Goal: Complete application form: Complete application form

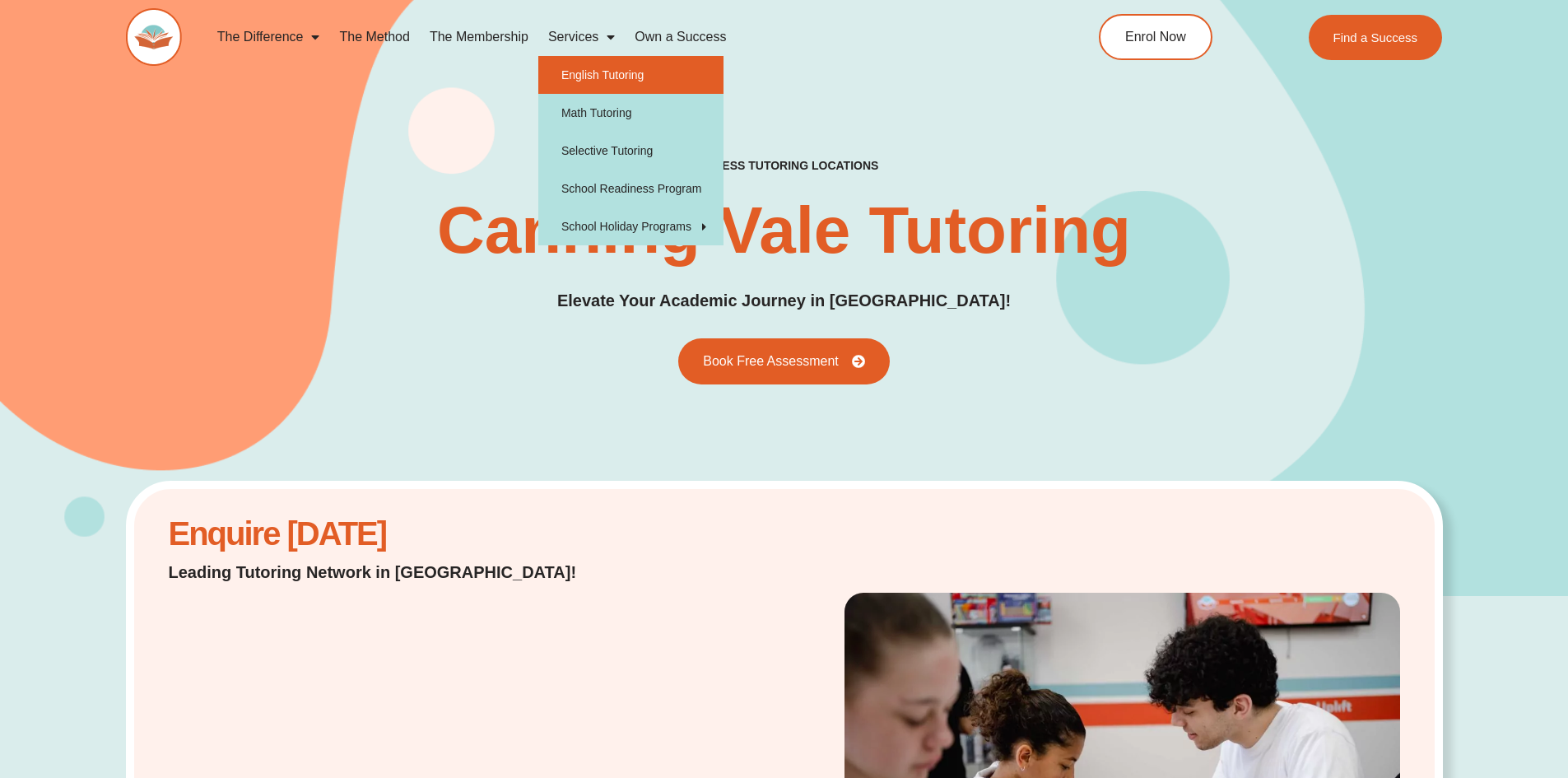
click at [605, 82] on link "English Tutoring" at bounding box center [631, 74] width 185 height 38
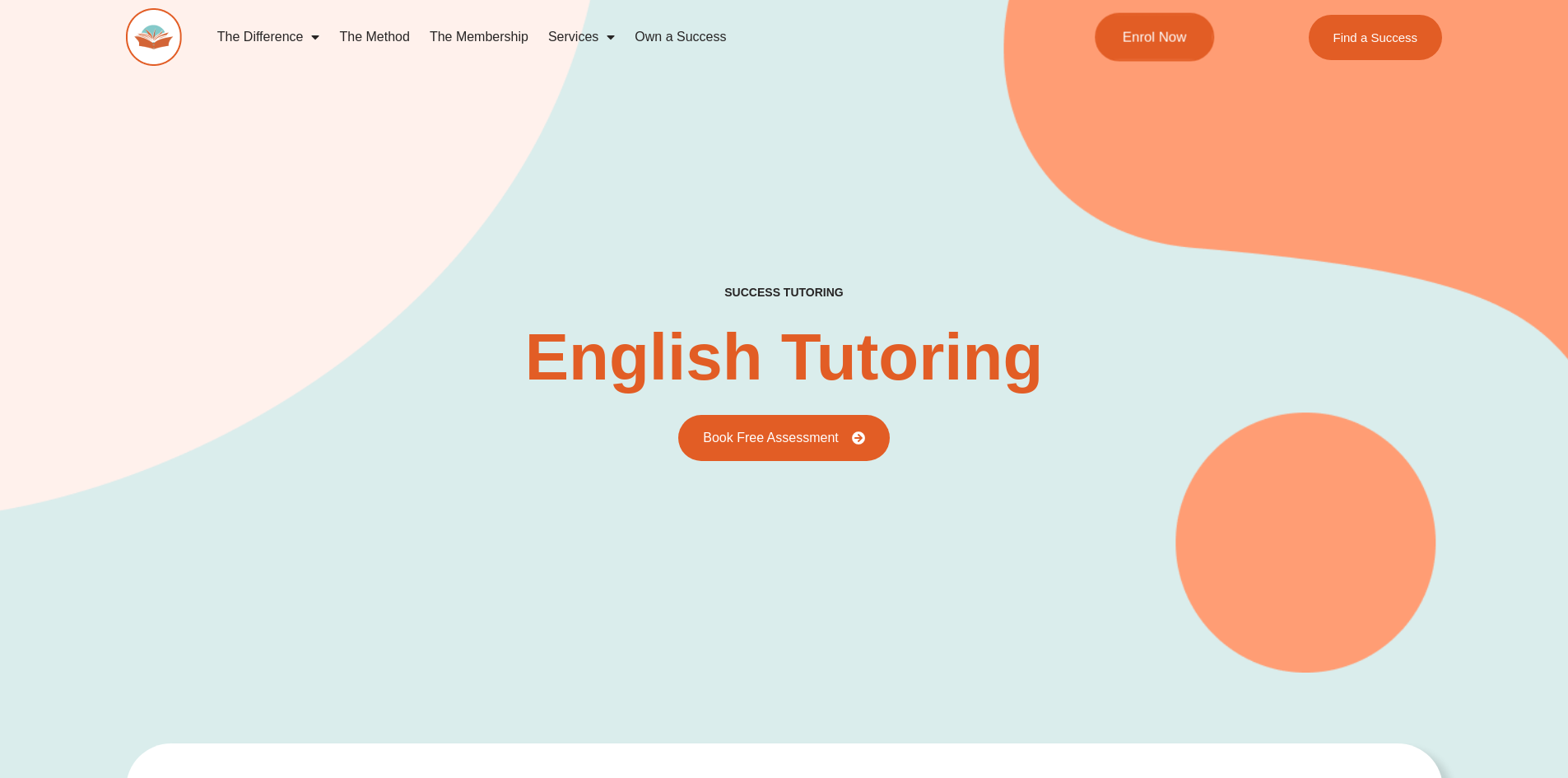
click at [1139, 44] on link "Enrol Now" at bounding box center [1155, 37] width 119 height 49
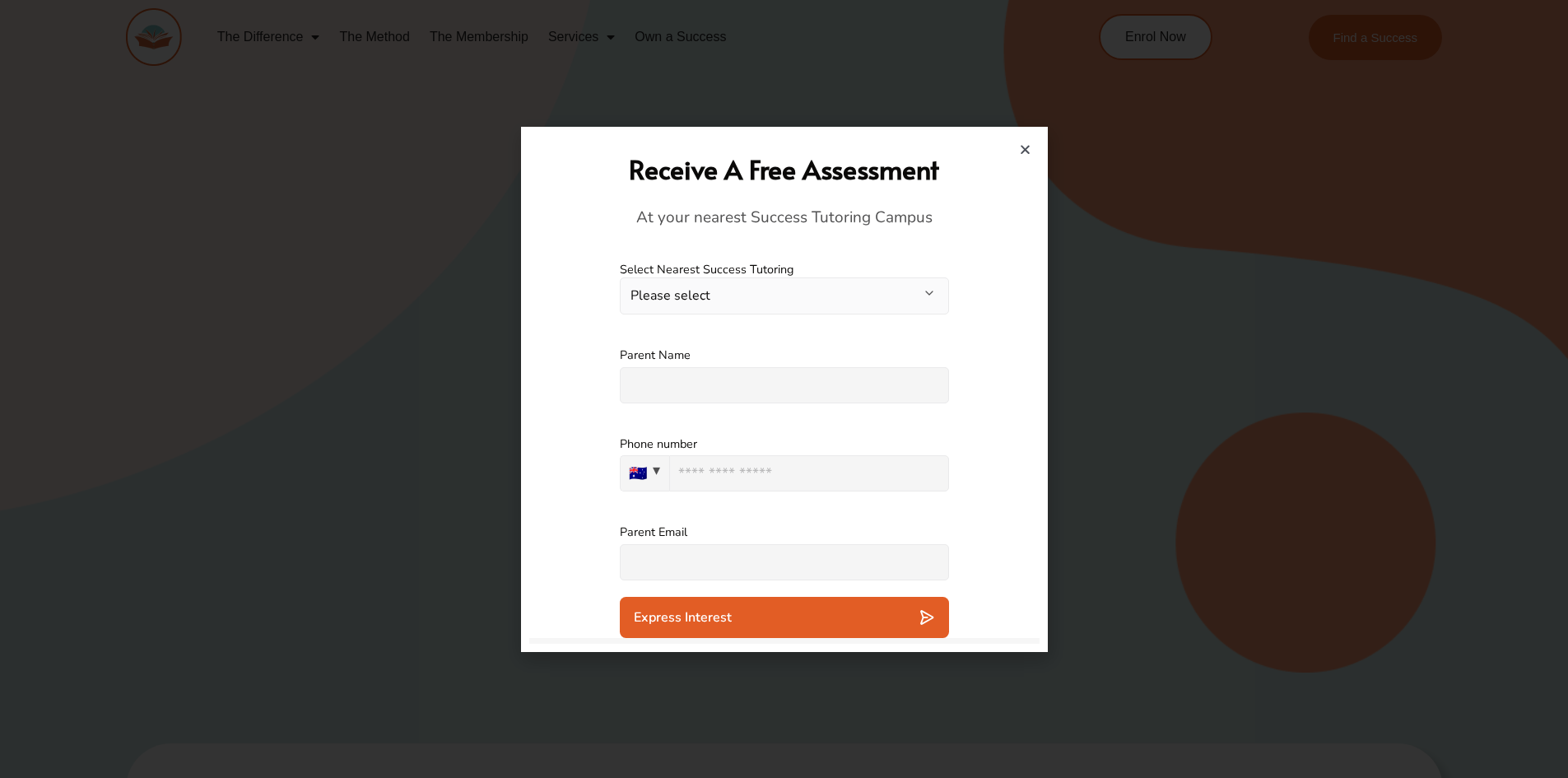
click at [893, 291] on button "Please select" at bounding box center [784, 296] width 329 height 37
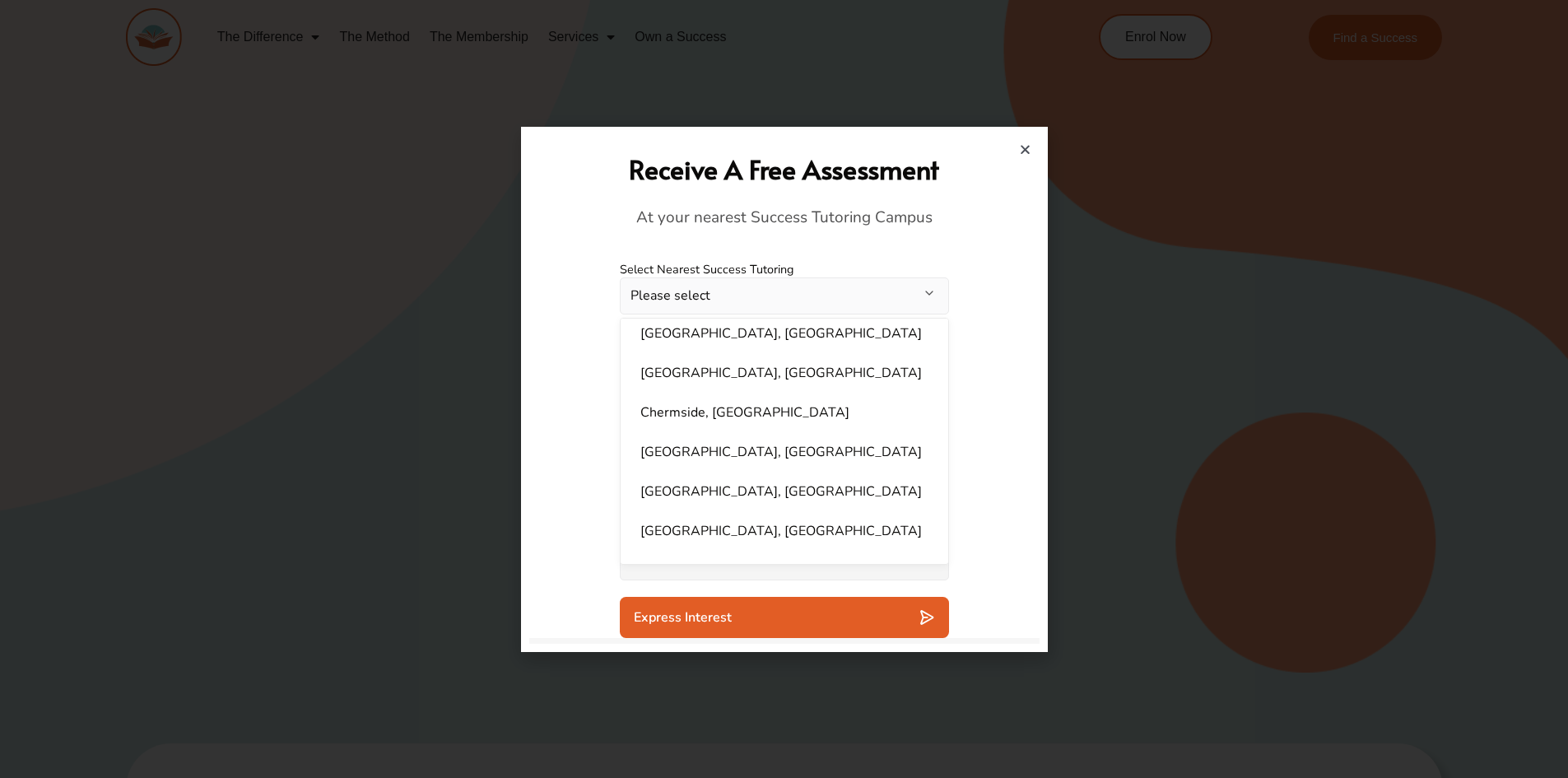
scroll to position [219, 0]
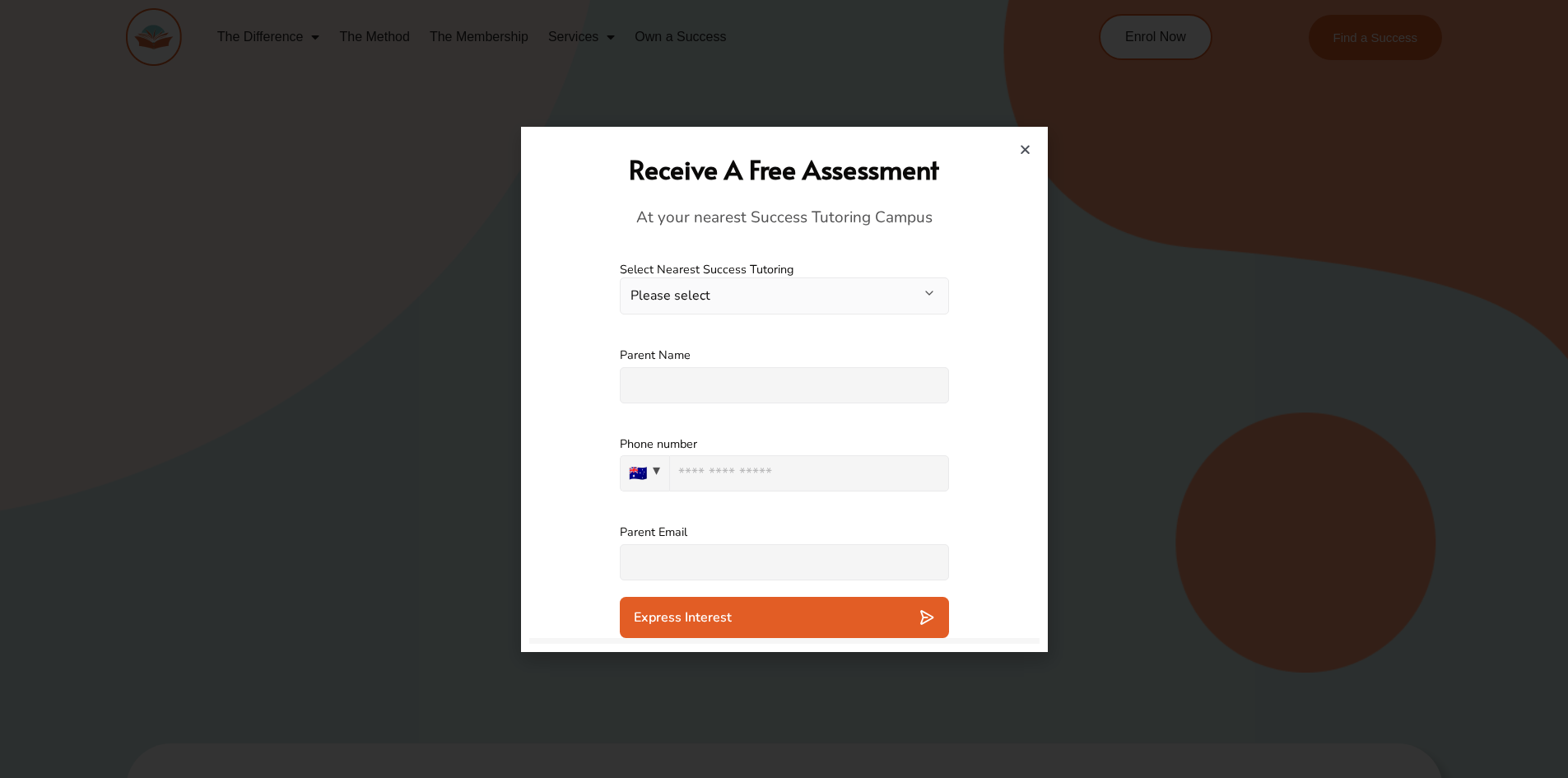
click at [972, 361] on div "Parent Name Please specify an answer" at bounding box center [784, 375] width 510 height 89
click at [1026, 147] on icon "Close" at bounding box center [1024, 149] width 13 height 13
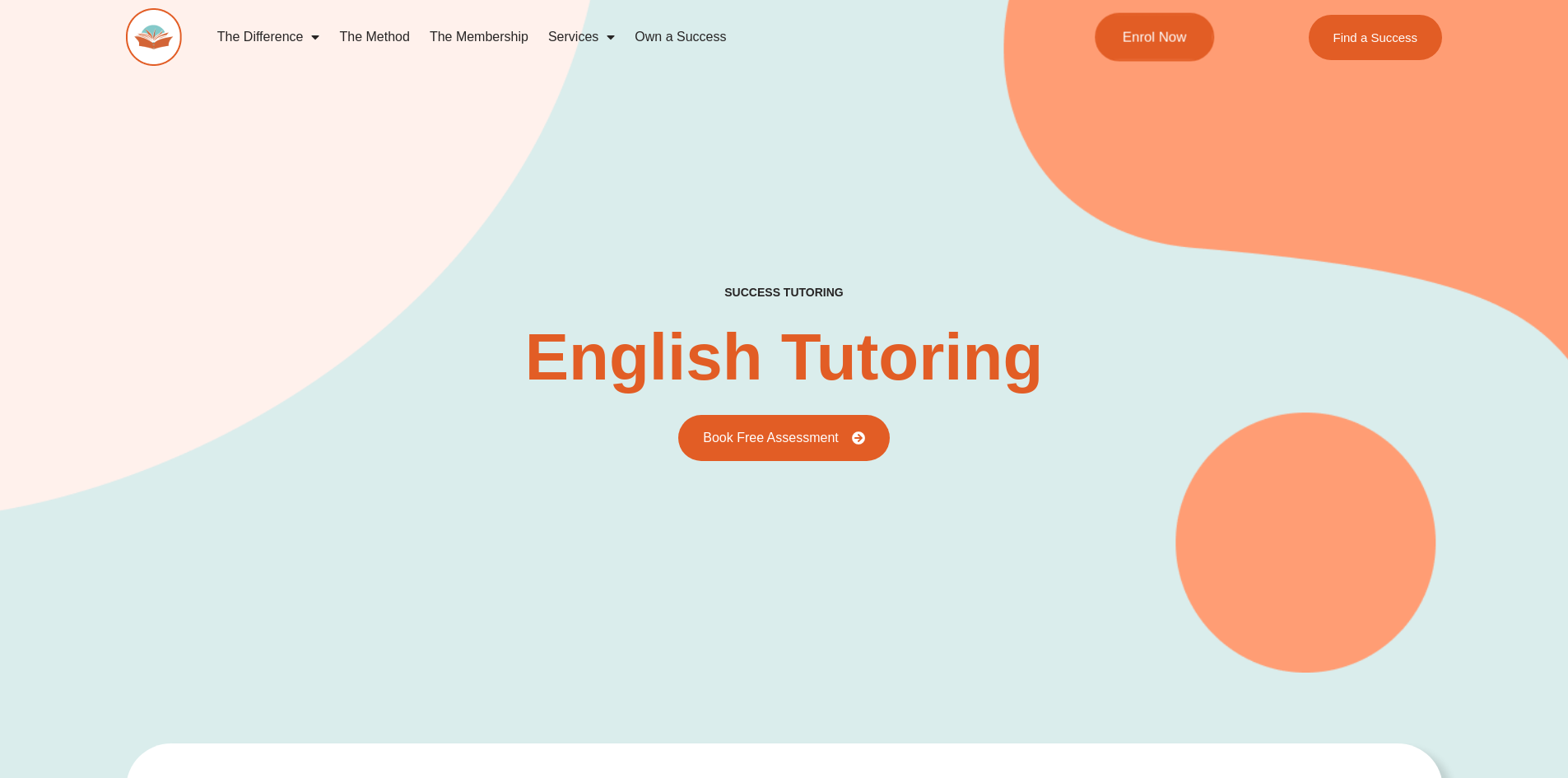
click at [1134, 45] on link "Enrol Now" at bounding box center [1155, 37] width 119 height 49
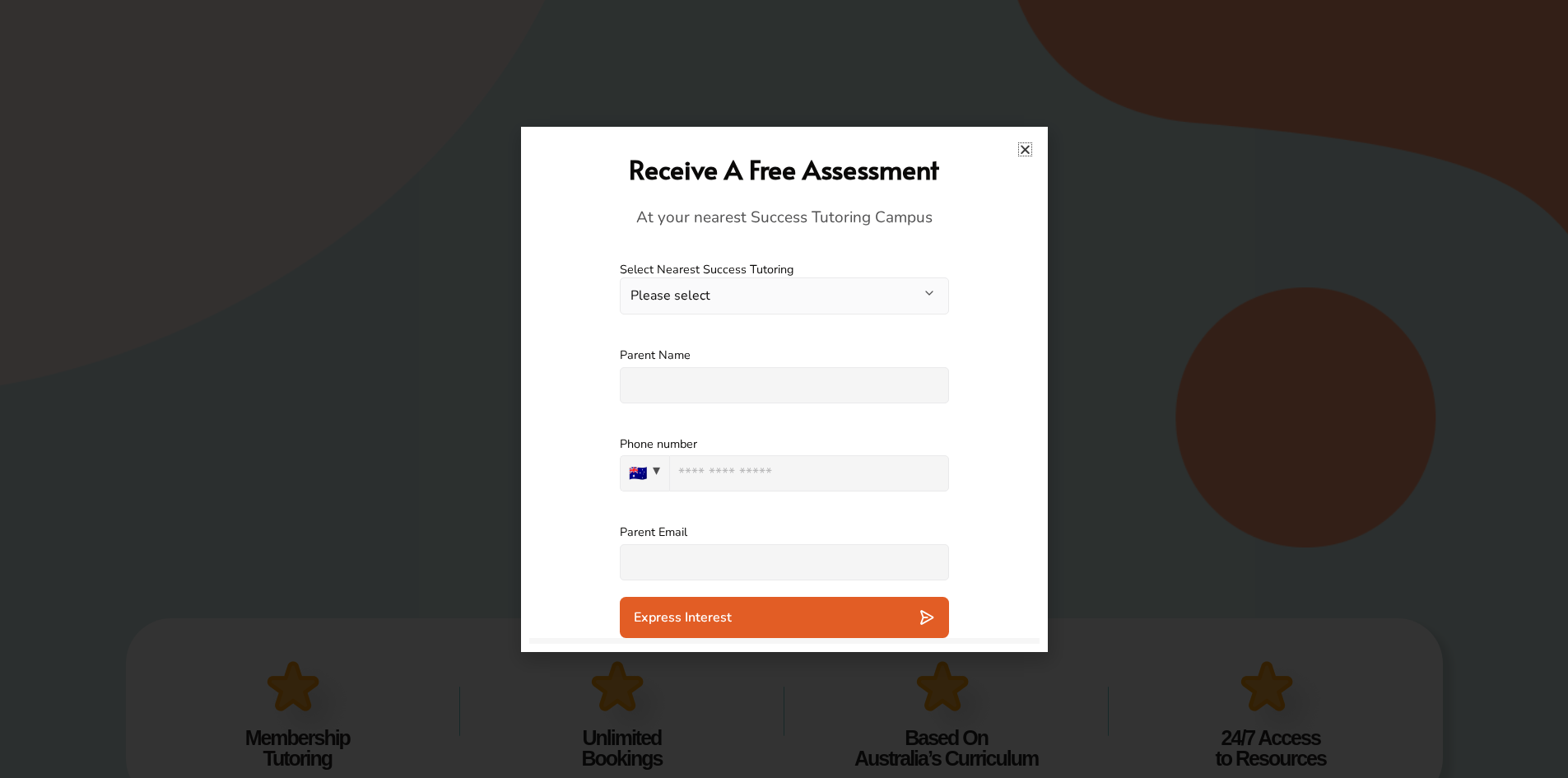
scroll to position [165, 0]
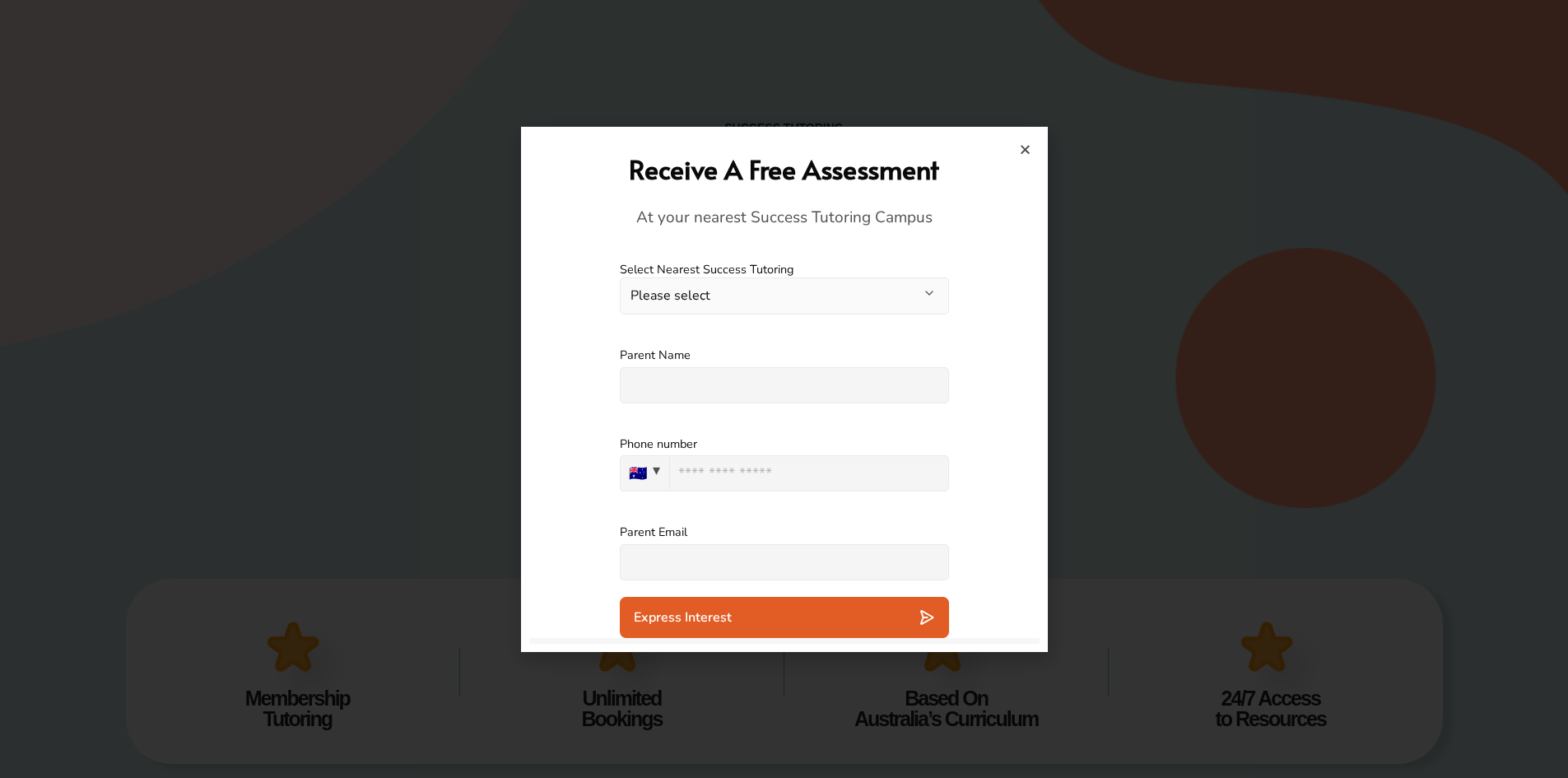
click at [779, 566] on input "text" at bounding box center [784, 561] width 329 height 36
click at [1027, 151] on icon "Close" at bounding box center [1024, 149] width 13 height 13
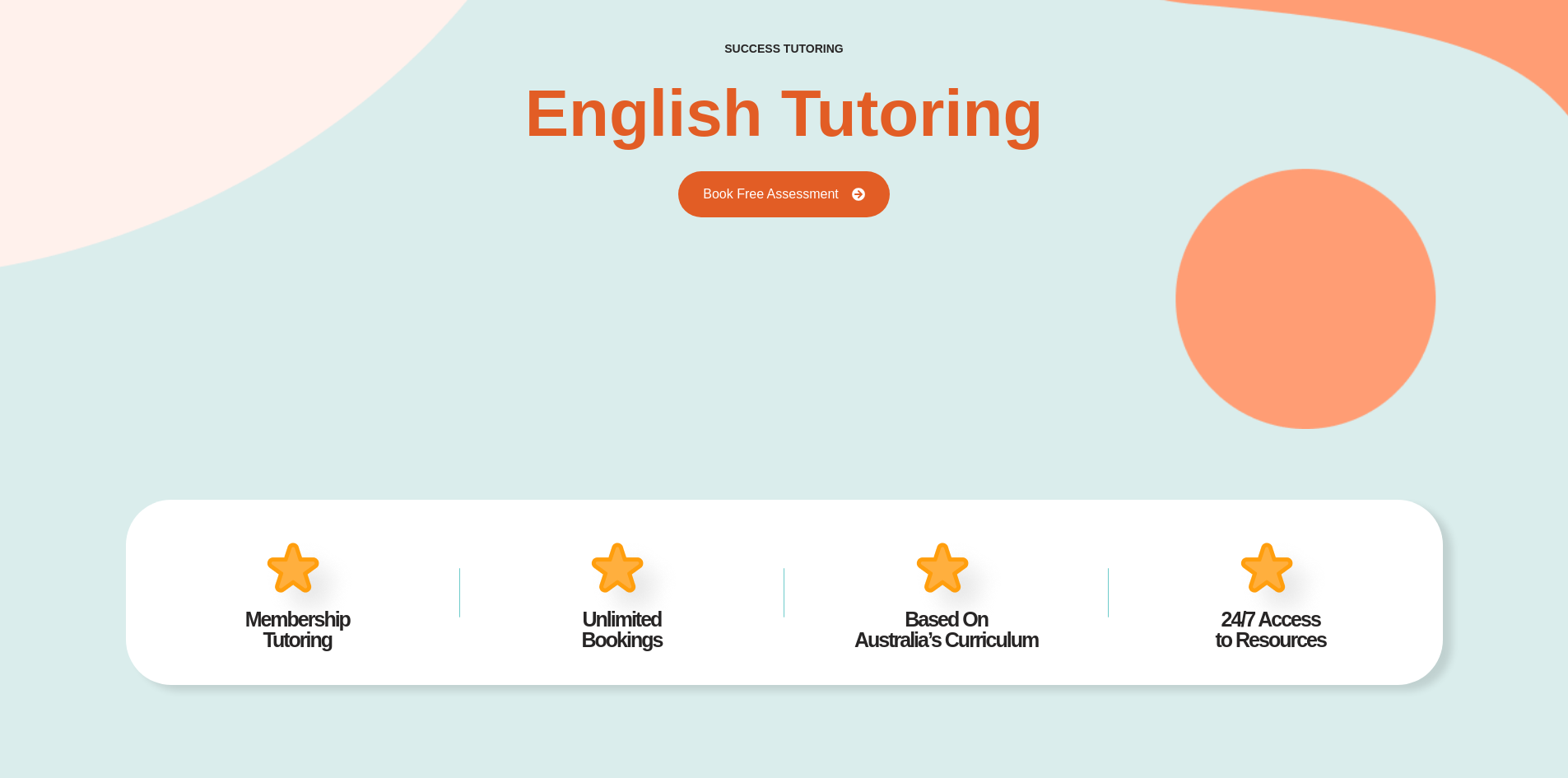
scroll to position [247, 0]
